Goal: Check status: Check status

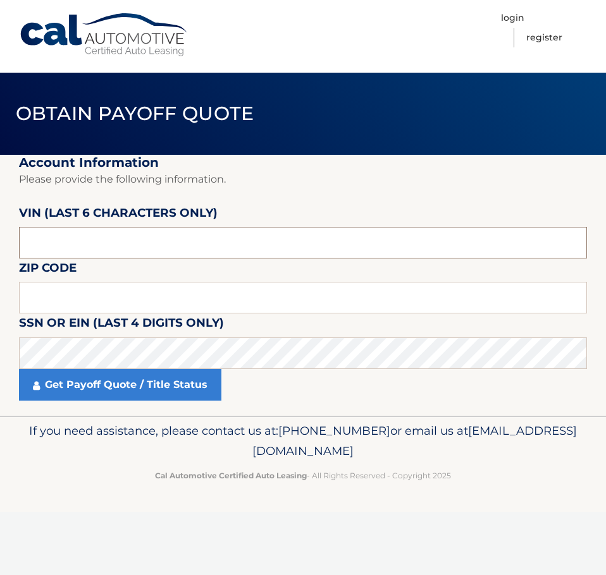
click at [93, 242] on input "text" at bounding box center [303, 243] width 568 height 32
paste input "014275"
type input "014275"
click at [62, 304] on input "text" at bounding box center [303, 298] width 568 height 32
type input "07726"
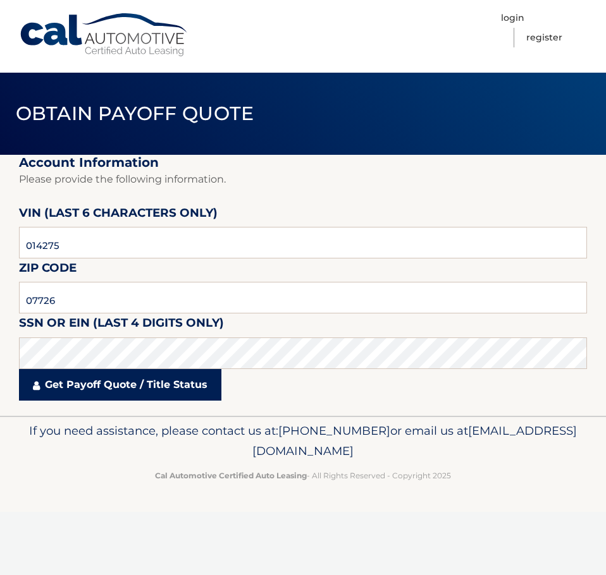
click at [89, 385] on link "Get Payoff Quote / Title Status" at bounding box center [120, 385] width 202 height 32
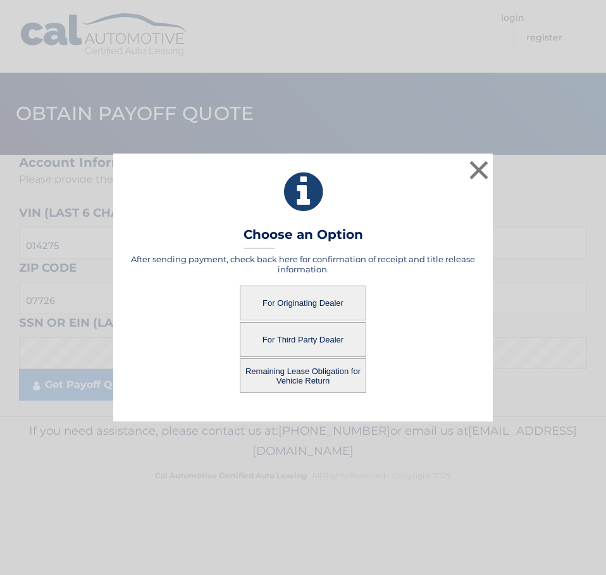
click at [333, 303] on button "For Originating Dealer" at bounding box center [303, 303] width 126 height 35
click at [305, 302] on button "For Originating Dealer" at bounding box center [303, 303] width 126 height 35
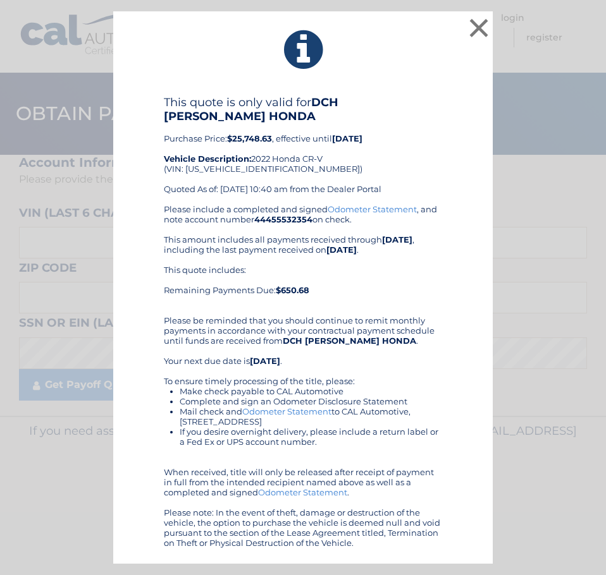
click at [434, 314] on div "Please include a completed and signed Odometer Statement , and note account num…" at bounding box center [303, 376] width 278 height 344
